Goal: Complete application form

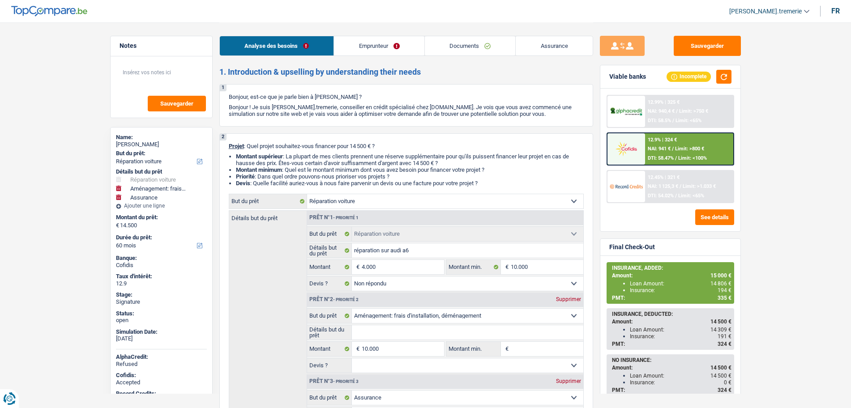
select select "carRepair"
select select "movingOrInstallation"
select select "insurance"
select select "60"
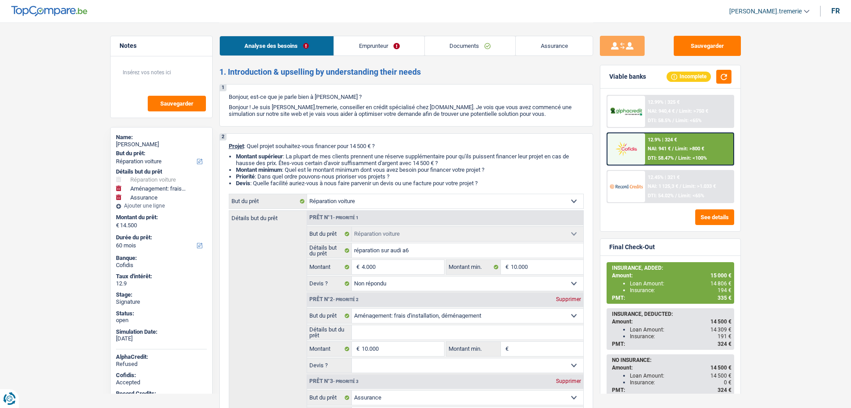
select select "carRepair"
select select "not_answered"
select select "movingOrInstallation"
select select "insurance"
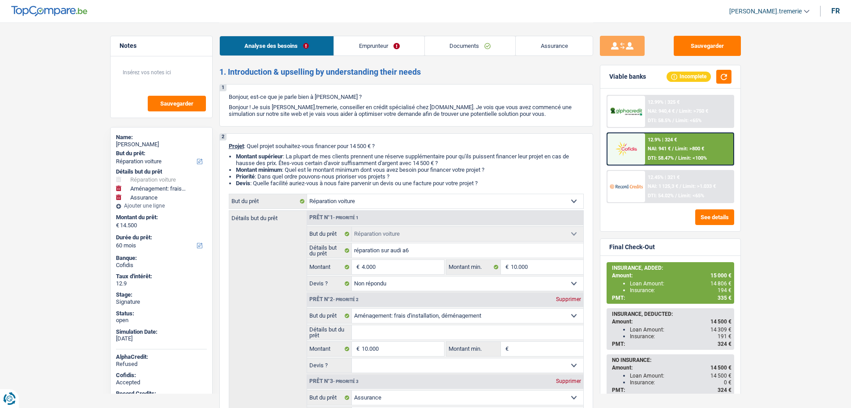
select select "60"
select select "worker"
select select "netSalary"
select select "ownerWithMortgage"
select select "mortgage"
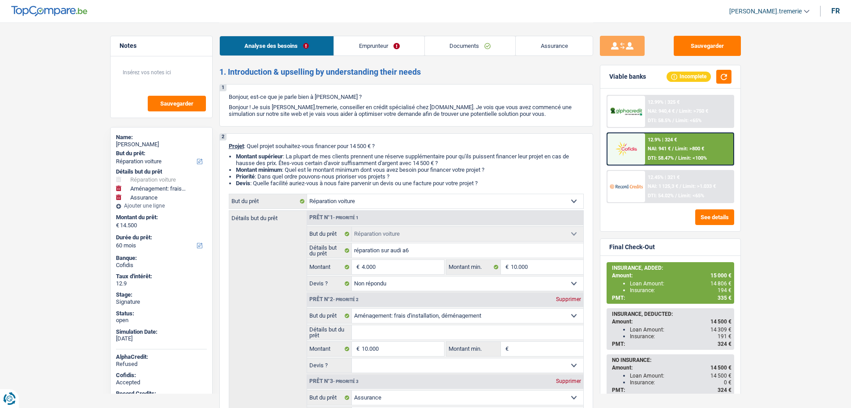
select select "300"
select select "carLoan"
select select "60"
select select "carRepair"
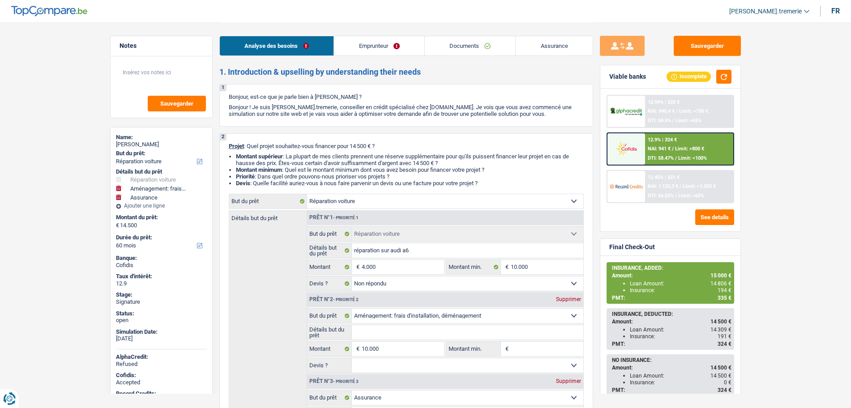
select select "not_answered"
select select "movingOrInstallation"
select select "insurance"
select select "60"
click at [470, 44] on link "Documents" at bounding box center [470, 45] width 91 height 19
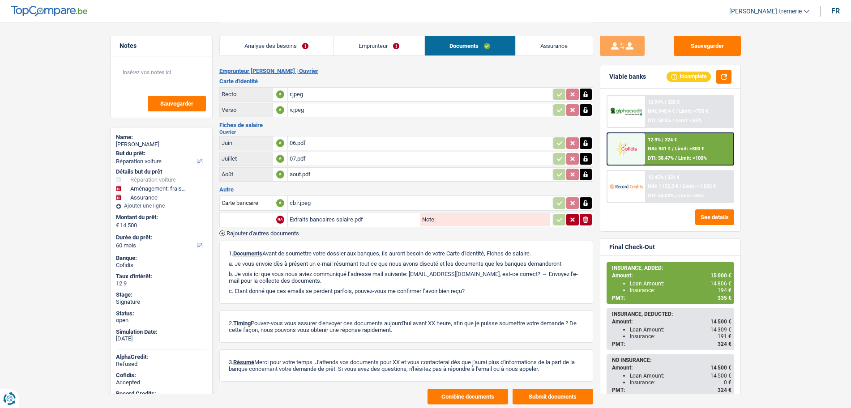
click at [313, 222] on div "Extraits bancaires salaire.pdf" at bounding box center [354, 219] width 129 height 13
click at [253, 218] on input "text" at bounding box center [246, 220] width 49 height 14
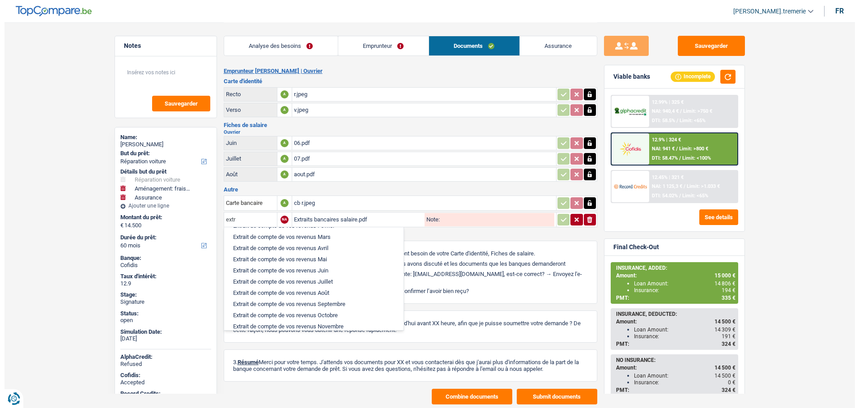
scroll to position [107, 0]
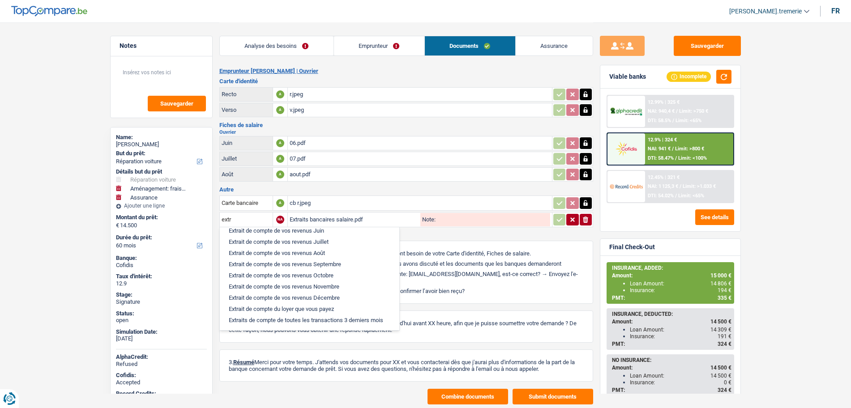
click at [312, 319] on li "Extraits de compte de toutes les transactions 3 derniers mois" at bounding box center [309, 320] width 171 height 11
type input "Extraits de compte de toutes les transactions 3 derniers mois"
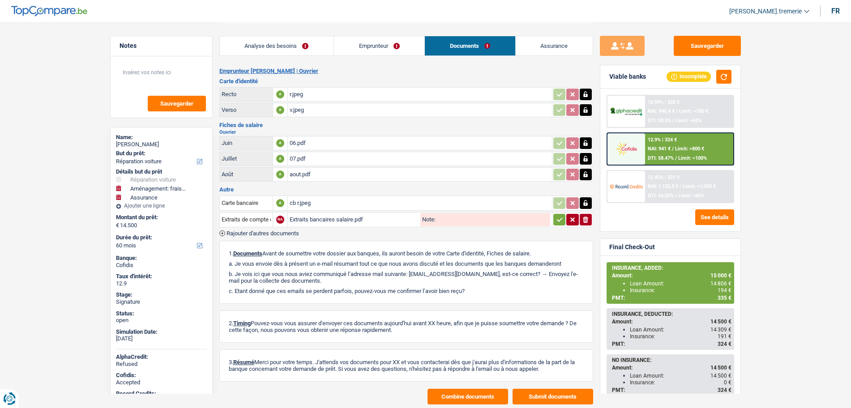
click at [258, 234] on span "Rajouter d'autres documents" at bounding box center [262, 233] width 73 height 6
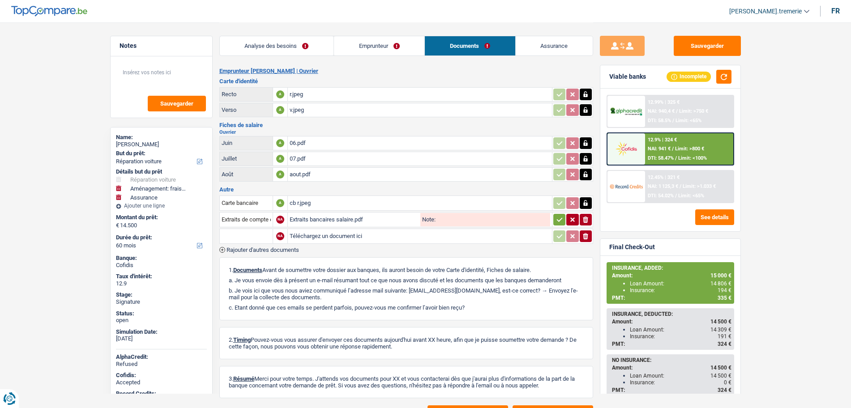
click at [317, 238] on input "Téléchargez un document ici" at bounding box center [420, 236] width 260 height 13
type input "C:\fakepath\PXL_20250924_075850959.jpeg"
click at [583, 238] on icon "ionicons-v5-e" at bounding box center [585, 236] width 7 height 9
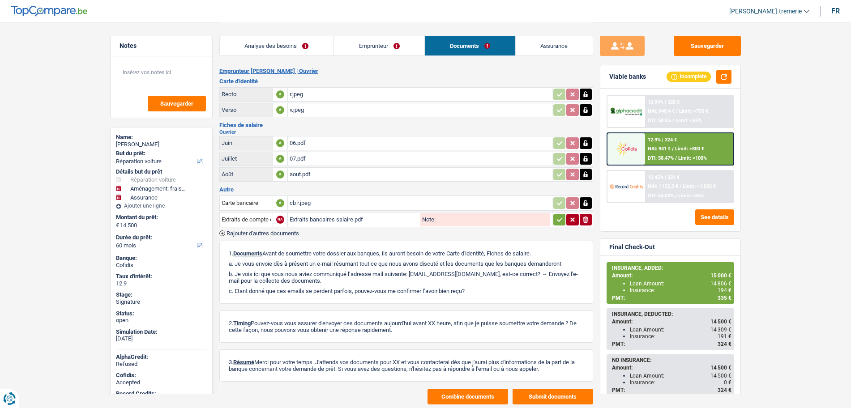
click at [369, 49] on link "Emprunteur" at bounding box center [379, 45] width 90 height 19
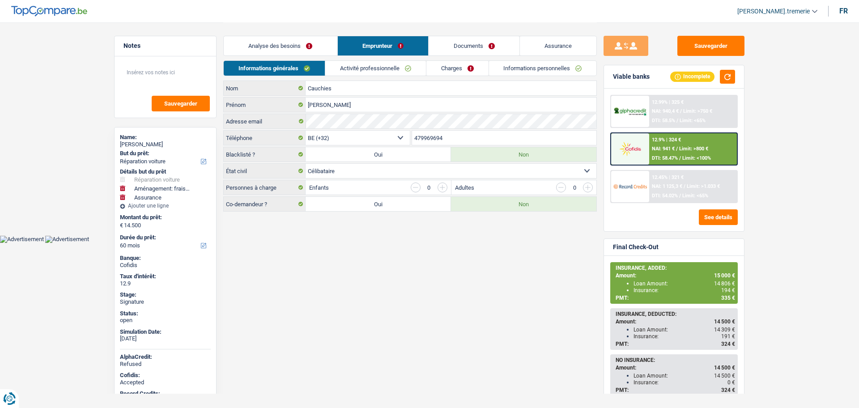
click at [527, 69] on link "Informations personnelles" at bounding box center [543, 68] width 108 height 15
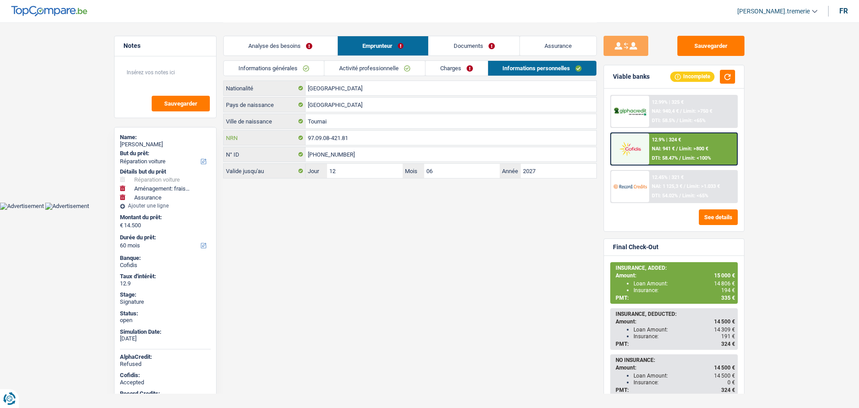
drag, startPoint x: 397, startPoint y: 136, endPoint x: 275, endPoint y: 123, distance: 122.8
click at [275, 123] on div "Belgique Nationalité Belgique Pays de naissance Tournai Ville de naissance 97.0…" at bounding box center [410, 130] width 374 height 98
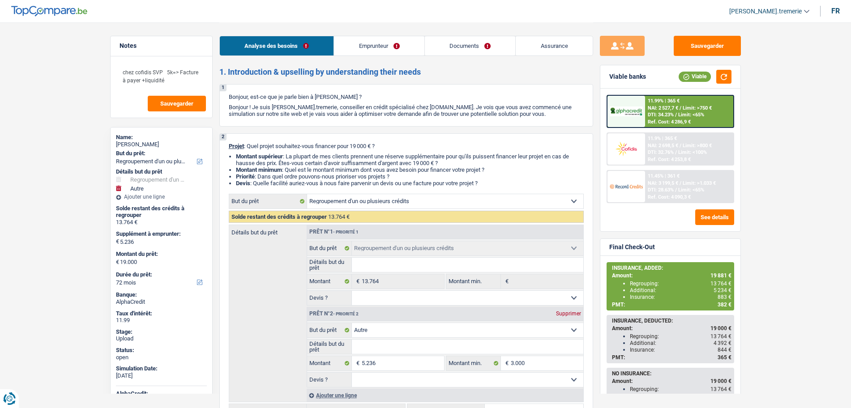
select select "refinancing"
select select "other"
select select "72"
select select "refinancing"
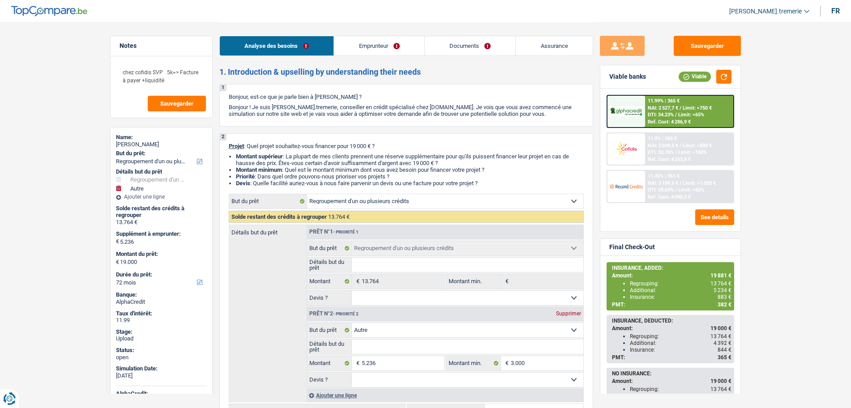
select select "refinancing"
select select "other"
select select "72"
select select "worker"
select select "netSalary"
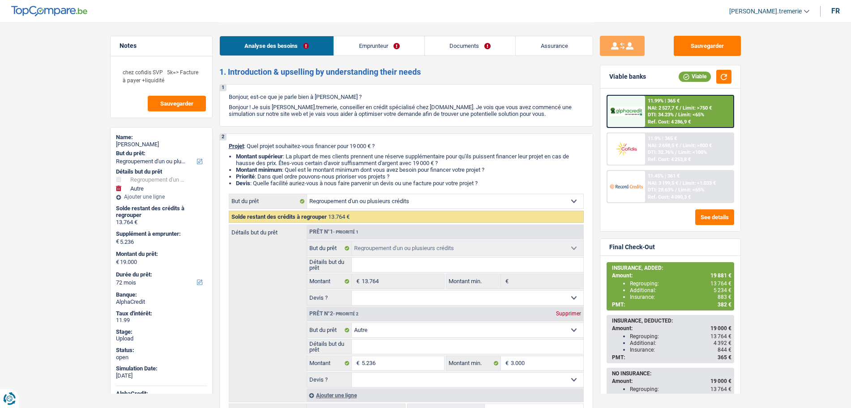
select select "mealVouchers"
select select "rentalIncome"
select select "ownerWithMortgage"
select select "mortgage"
select select "300"
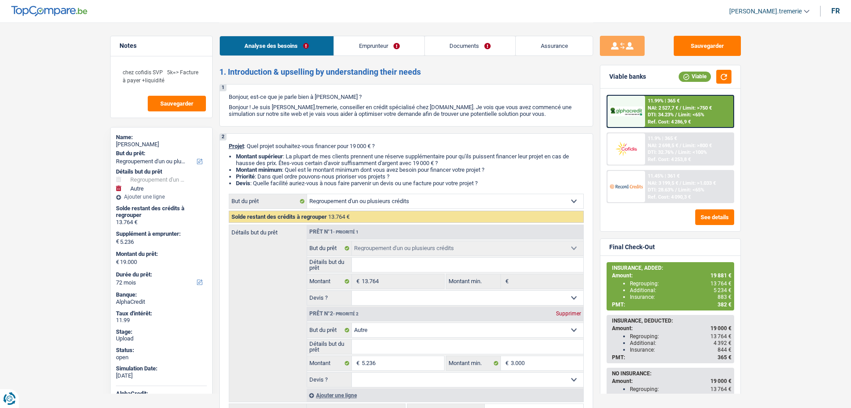
select select "cardOrCredit"
select select "personalLoan"
select select "smallWorks"
select select "60"
select select "personalLoan"
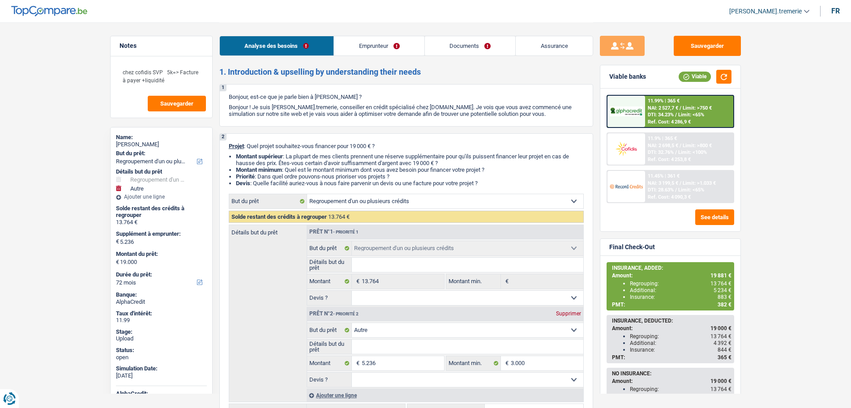
select select "carRestore"
select select "24"
select select "refinancing"
select select "other"
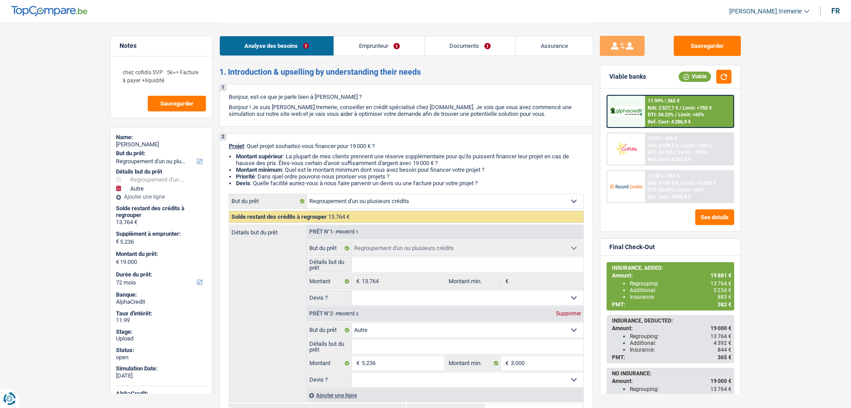
select select "72"
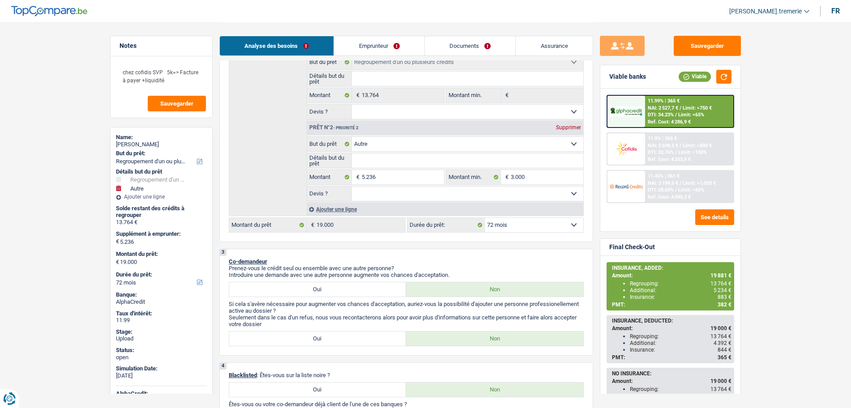
scroll to position [186, 0]
click at [348, 210] on div "Ajouter une ligne" at bounding box center [445, 209] width 277 height 13
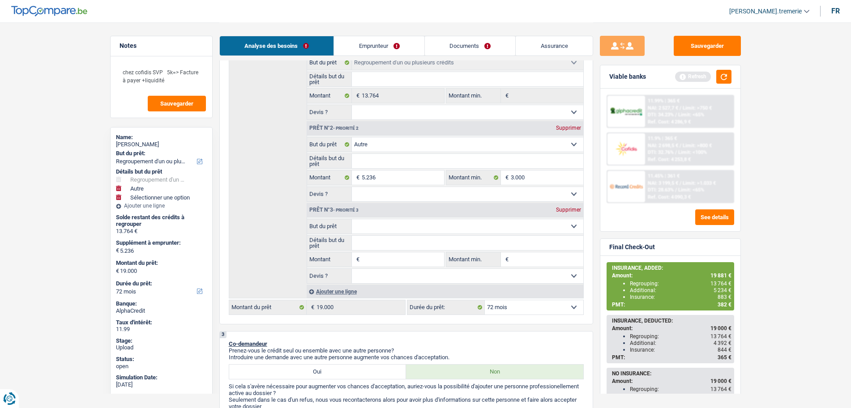
click at [376, 260] on input "Montant" at bounding box center [403, 259] width 82 height 14
type input "1"
type input "10"
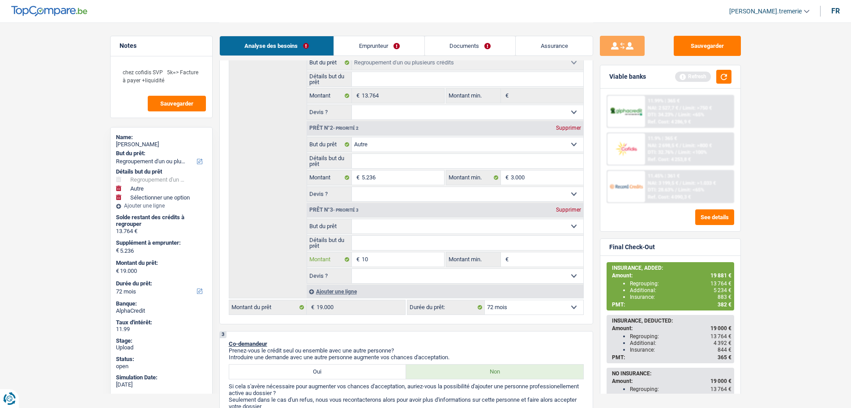
type input "100"
type input "1.000"
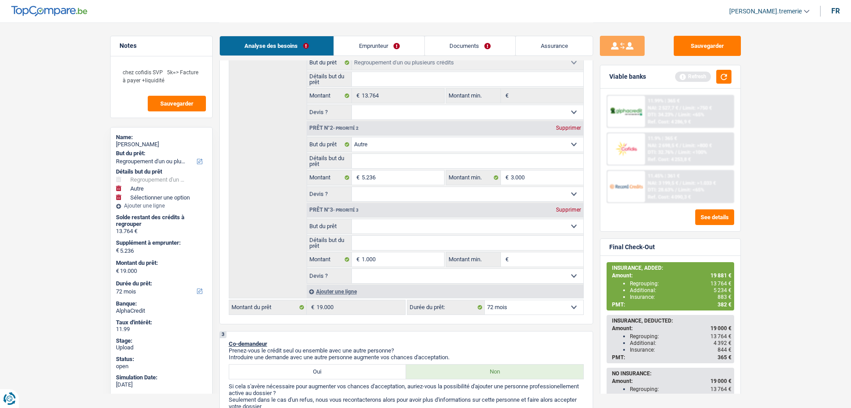
type input "6.236"
type input "20.000"
select select "84"
type input "20.000"
select select "84"
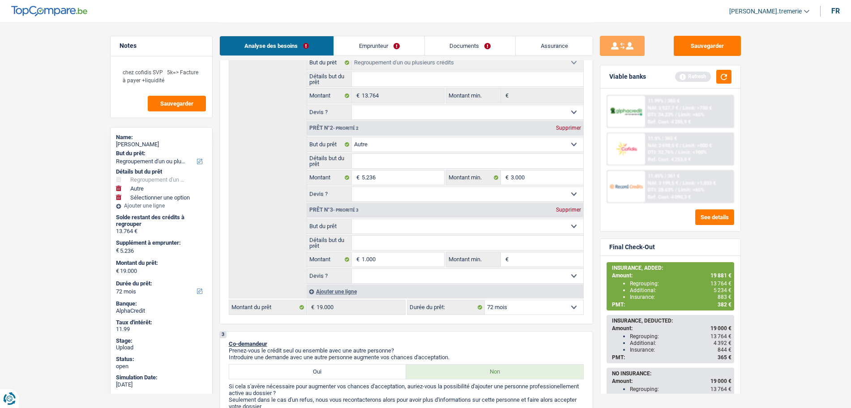
type input "20.000"
select select "84"
click at [383, 224] on select "Confort maison: meubles, textile, peinture, électroménager, outillage non-profe…" at bounding box center [467, 226] width 231 height 14
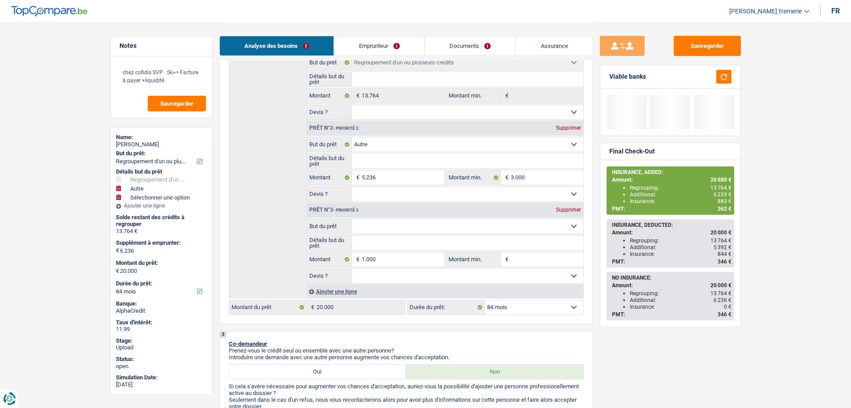
select select "insurance"
click at [352, 219] on select "Confort maison: meubles, textile, peinture, électroménager, outillage non-profe…" at bounding box center [467, 226] width 231 height 14
select select "insurance"
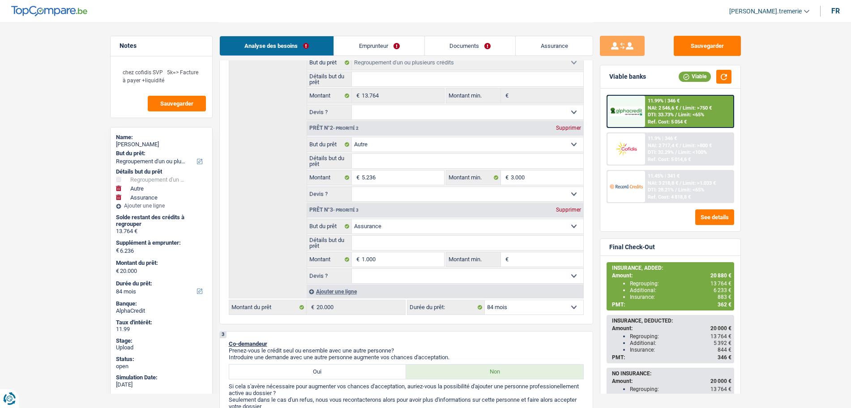
click at [663, 148] on span "NAI: 2 717,4 €" at bounding box center [663, 146] width 30 height 6
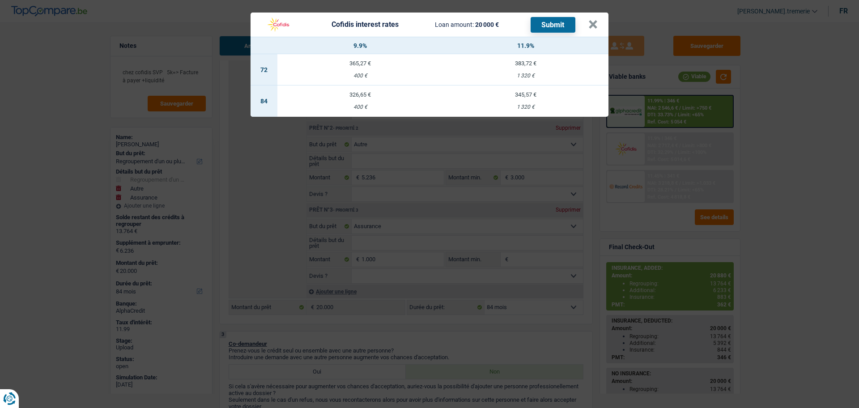
click at [542, 106] on div "1 320 €" at bounding box center [526, 107] width 166 height 6
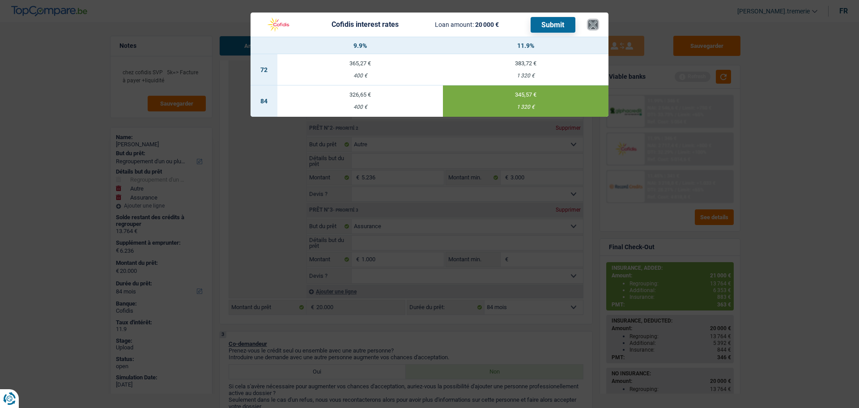
click at [595, 20] on button "×" at bounding box center [593, 24] width 9 height 9
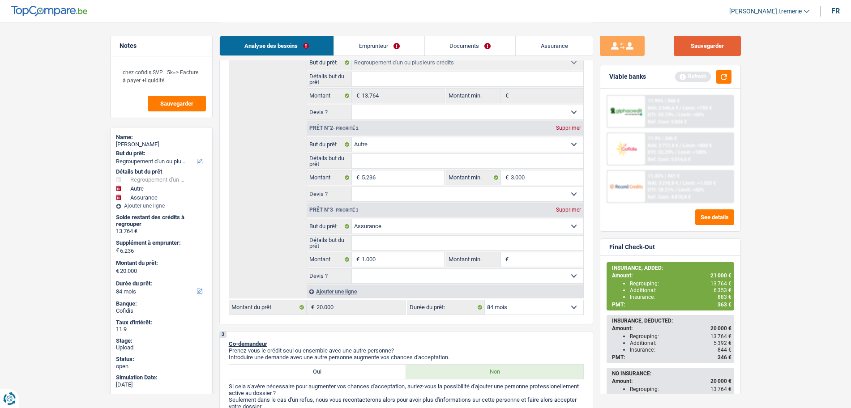
click at [726, 43] on button "Sauvegarder" at bounding box center [707, 46] width 67 height 20
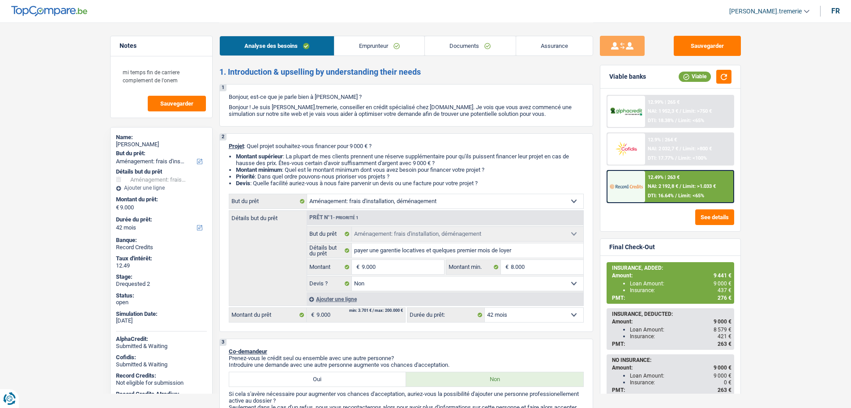
select select "movingOrInstallation"
select select "42"
select select "movingOrInstallation"
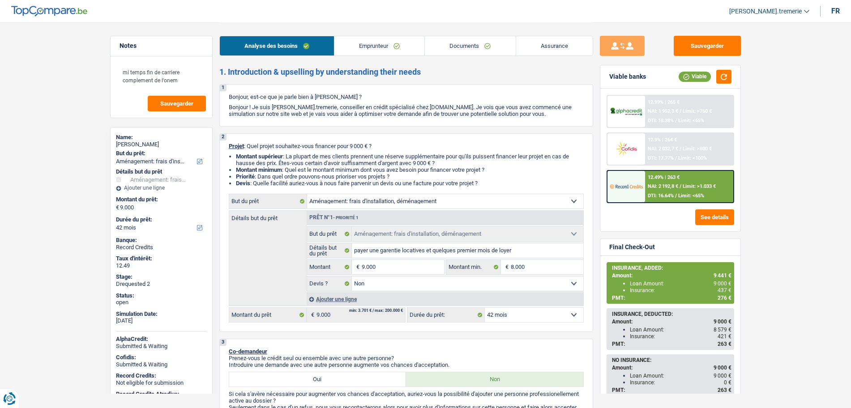
select select "false"
select select "42"
select select "privateEmployee"
select select "netSalary"
select select "mealVouchers"
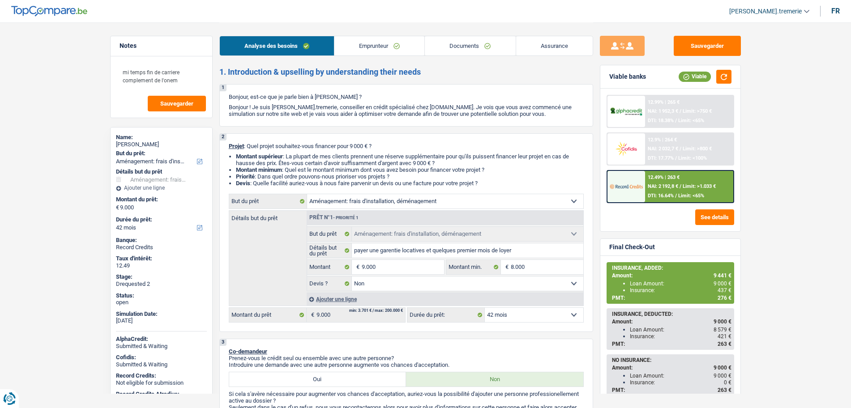
select select "other"
select select "ownerWithoutMortgage"
select select "carLoan"
select select "42"
select select "movingOrInstallation"
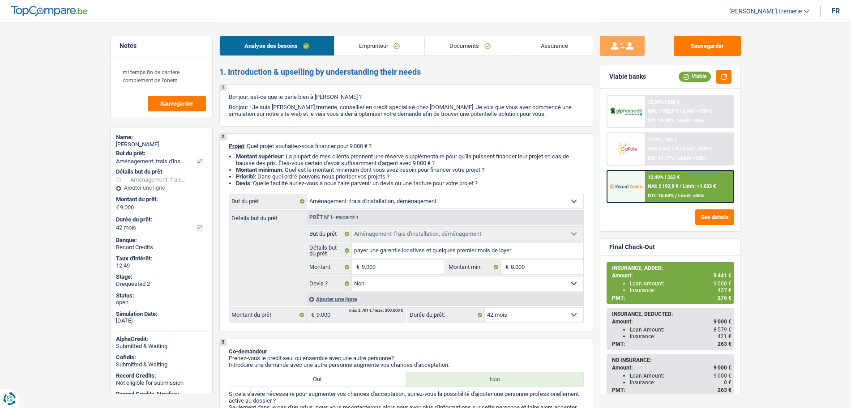
select select "movingOrInstallation"
select select "false"
select select "42"
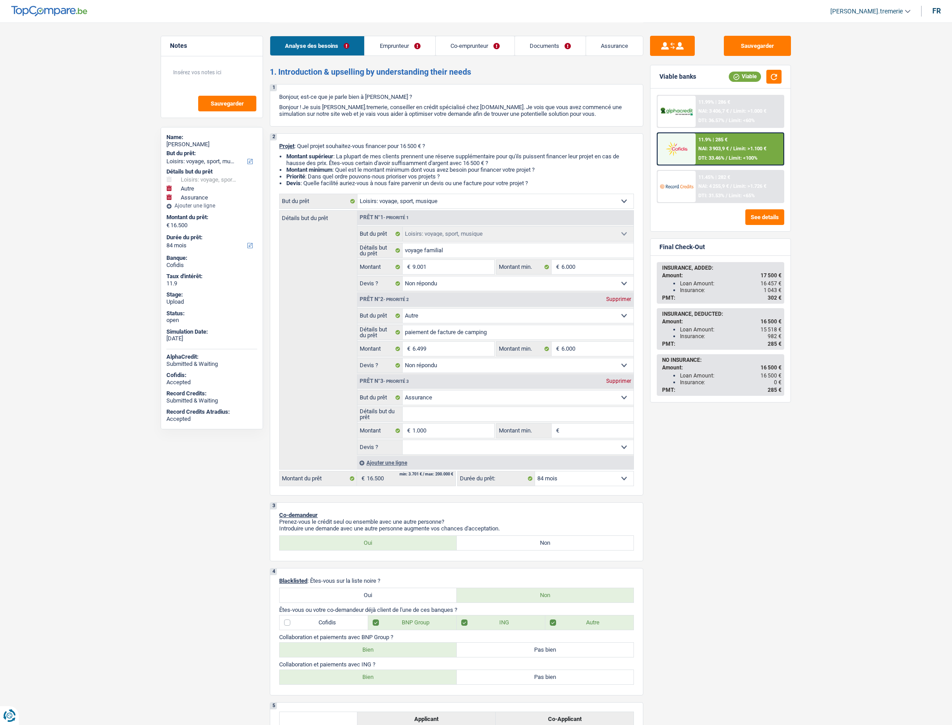
select select "hobbies"
select select "other"
select select "insurance"
select select "84"
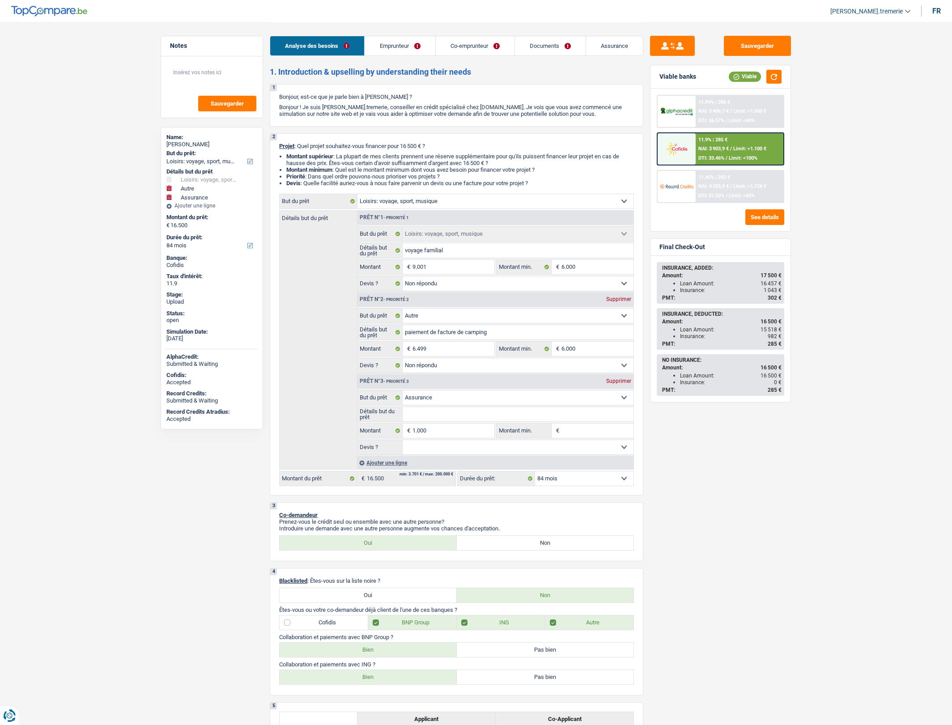
select select "hobbies"
select select "not_answered"
select select "other"
select select "not_answered"
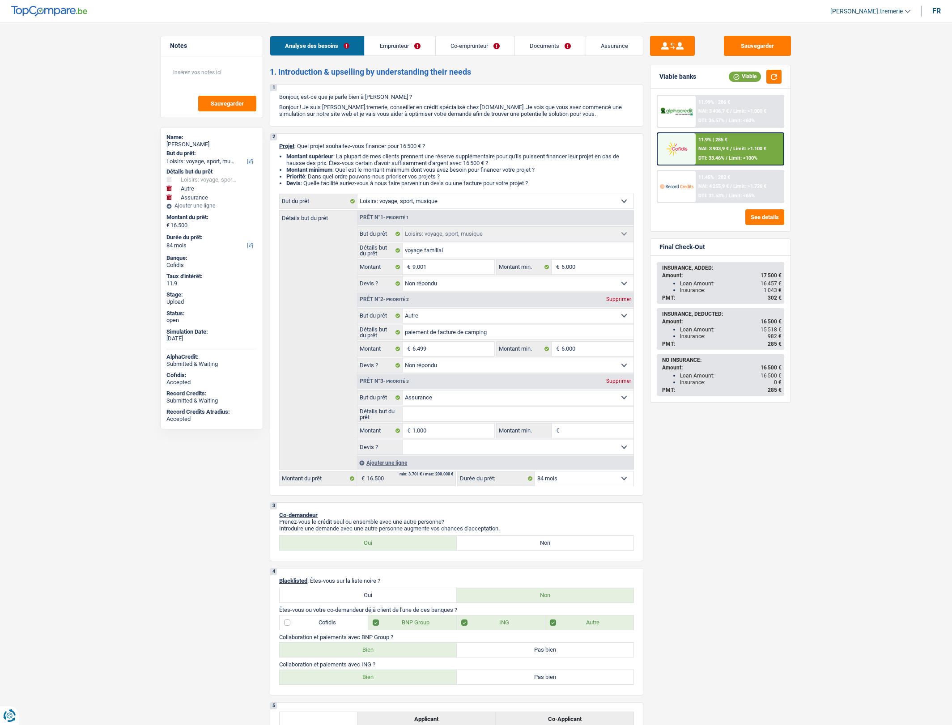
select select "insurance"
select select "84"
select select "privateEmployee"
select select "netSalary"
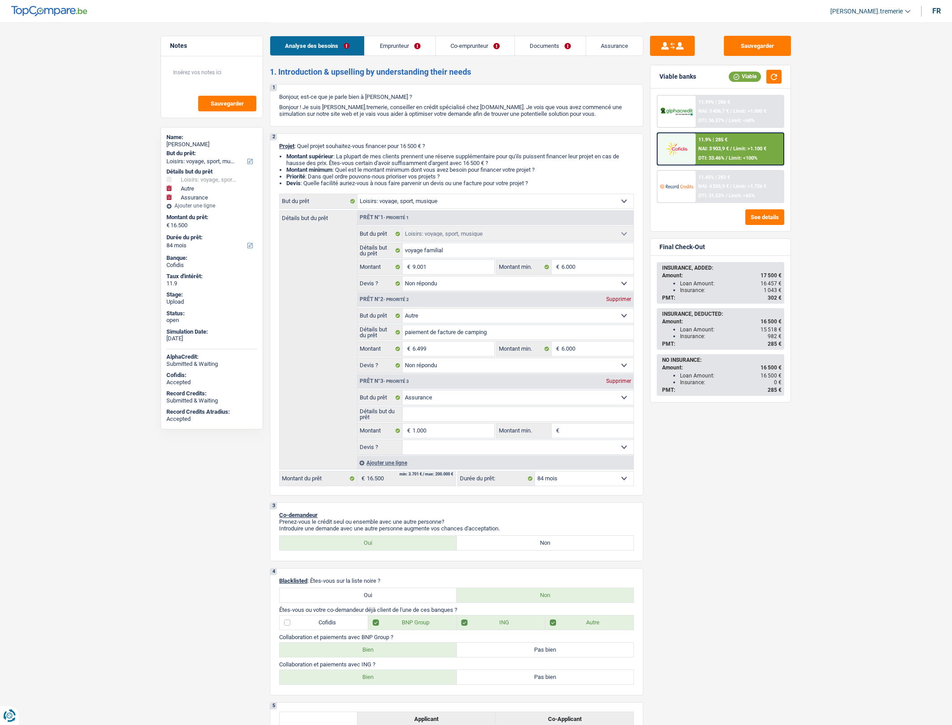
select select "mealVouchers"
select select "familyAllowances"
select select "netSalary"
select select "mealVouchers"
select select "rents"
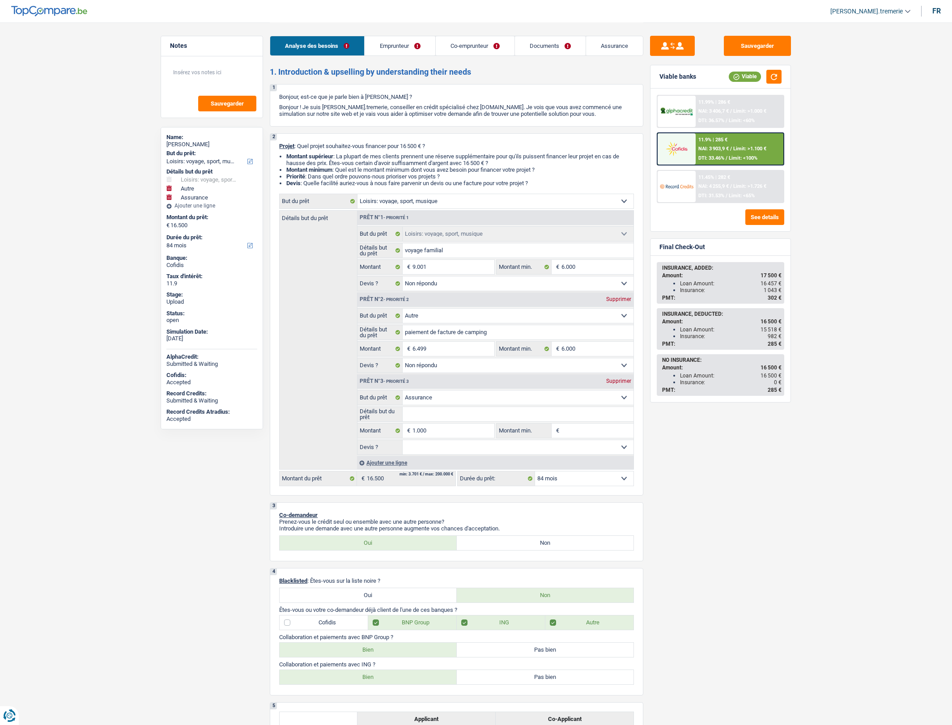
select select "personalLoan"
select select "other"
select select "120"
select select "hobbies"
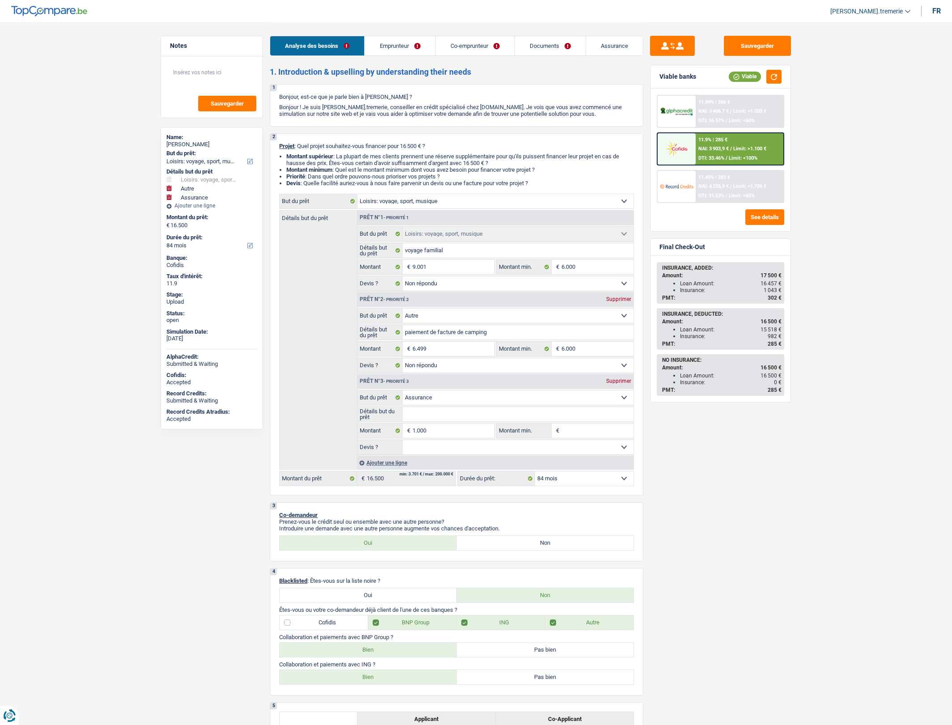
select select "not_answered"
select select "other"
select select "not_answered"
select select "insurance"
select select "84"
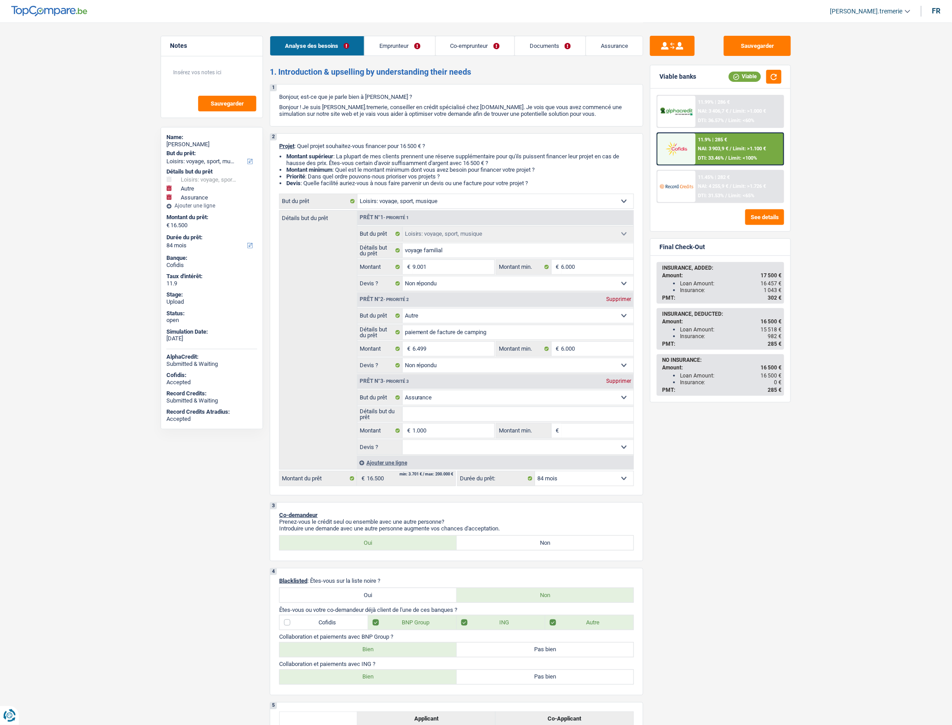
click at [744, 159] on span "Limit: <100%" at bounding box center [743, 158] width 29 height 6
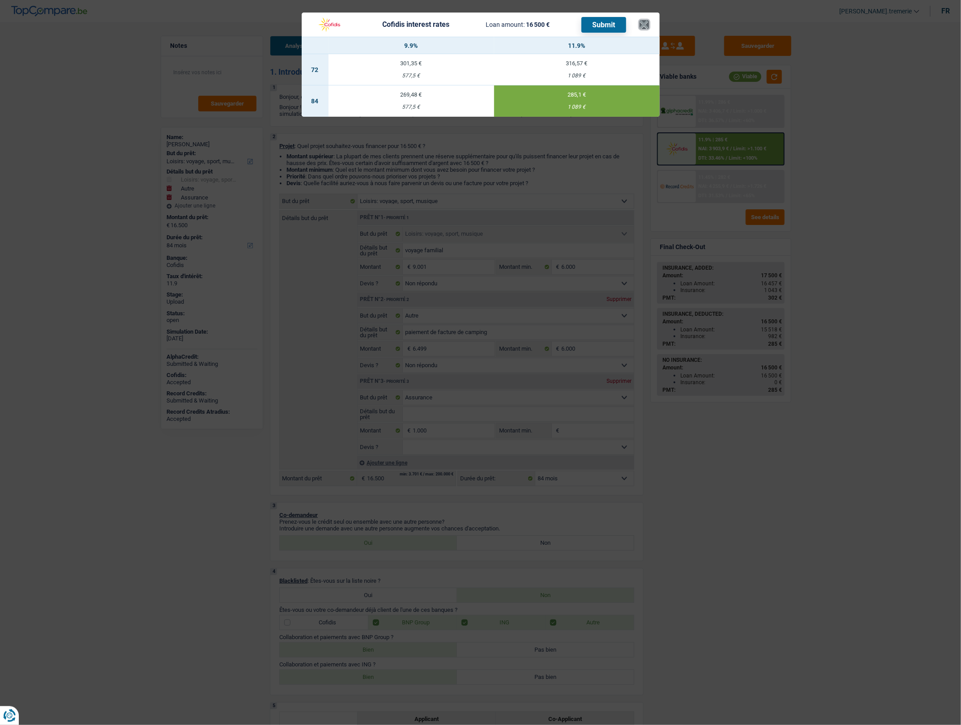
click at [646, 22] on button "×" at bounding box center [644, 24] width 9 height 9
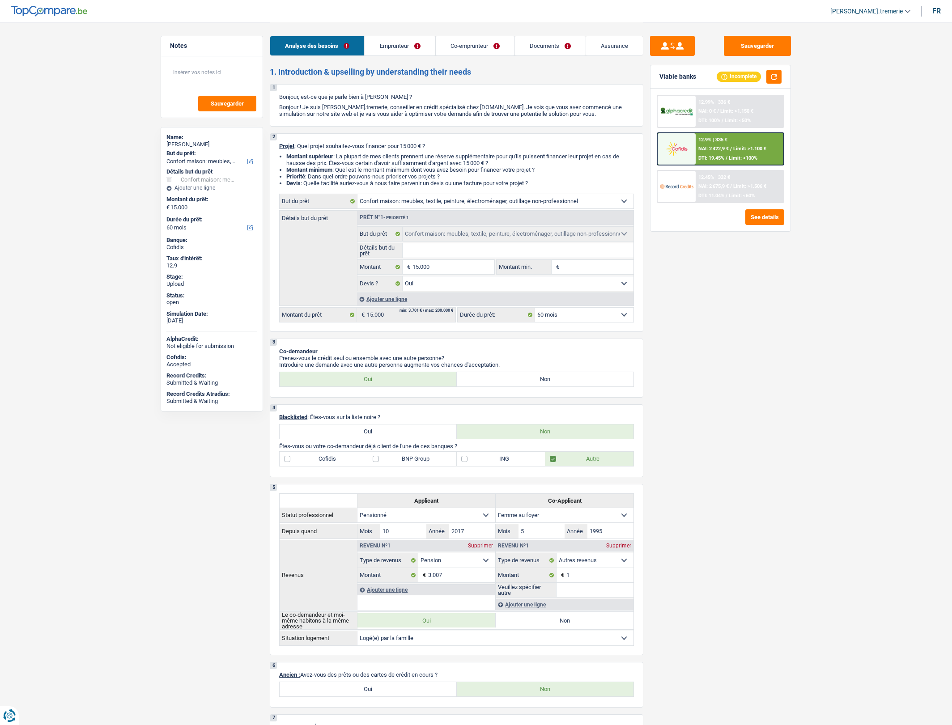
select select "household"
select select "60"
select select "household"
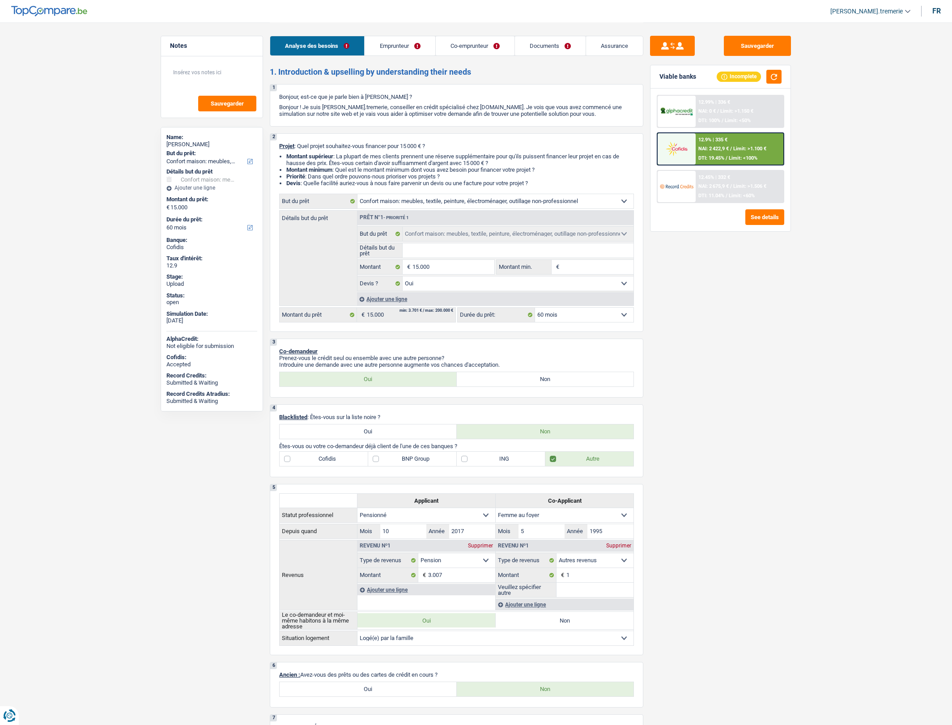
select select "yes"
select select "60"
select select "retired"
select select "housewife"
select select "pension"
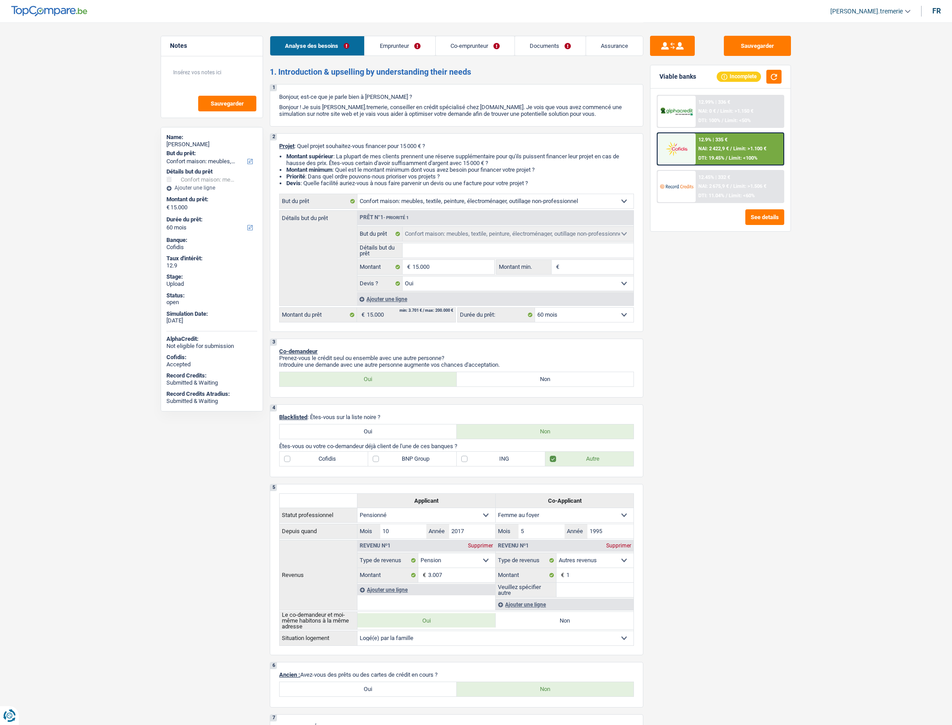
select select "other"
select select "liveWithParents"
select select "household"
select select "yes"
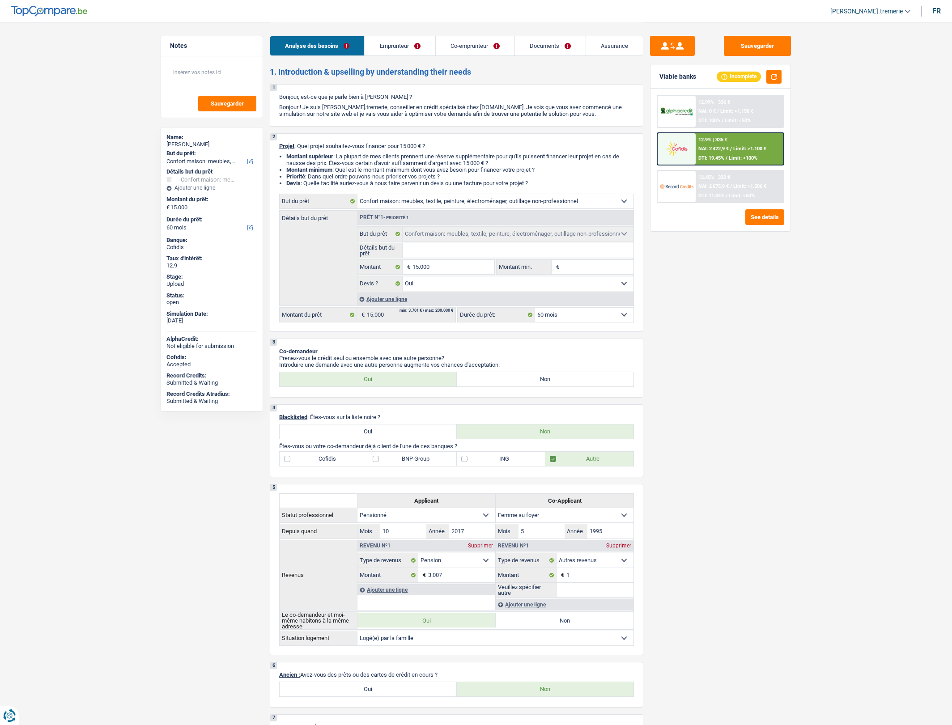
select select "60"
click at [757, 155] on span "Limit: <100%" at bounding box center [743, 158] width 29 height 6
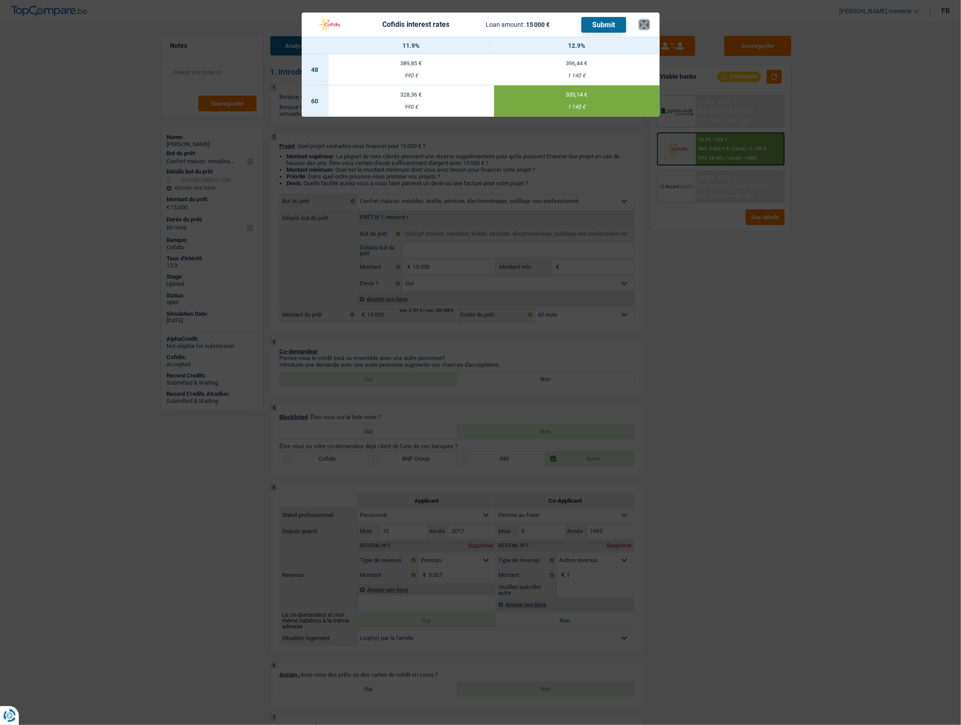
click at [646, 21] on button "×" at bounding box center [644, 24] width 9 height 9
